Goal: Find specific page/section: Find specific page/section

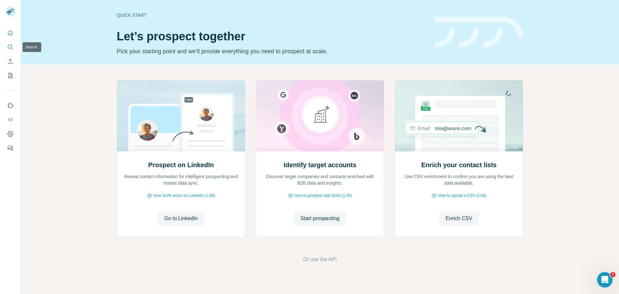
click at [10, 48] on icon "Search" at bounding box center [10, 47] width 4 height 4
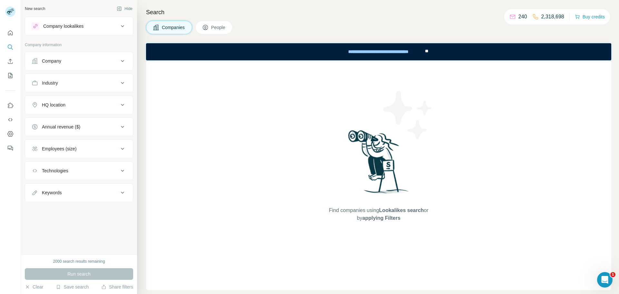
click at [115, 26] on div "Company lookalikes" at bounding box center [75, 26] width 87 height 8
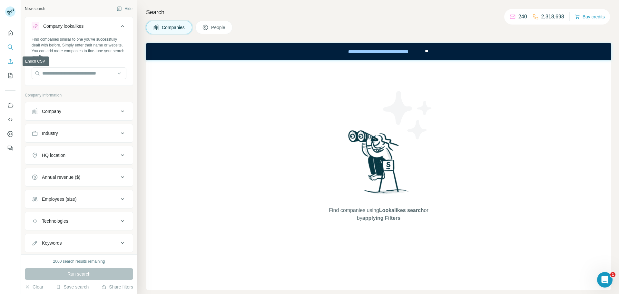
click at [9, 63] on icon "Enrich CSV" at bounding box center [10, 61] width 6 height 6
